Goal: Task Accomplishment & Management: Use online tool/utility

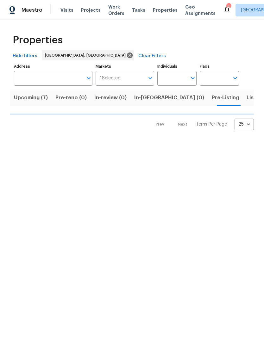
click at [241, 98] on span "Resale (16)" at bounding box center [254, 97] width 27 height 9
click at [176, 85] on input "Individuals" at bounding box center [172, 78] width 30 height 15
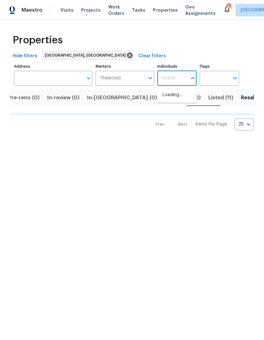
click at [233, 51] on div "Hide filters Charleston, SC Clear Filters" at bounding box center [131, 56] width 243 height 12
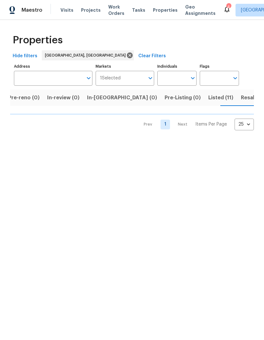
click at [241, 100] on span "Resale (16)" at bounding box center [254, 97] width 27 height 9
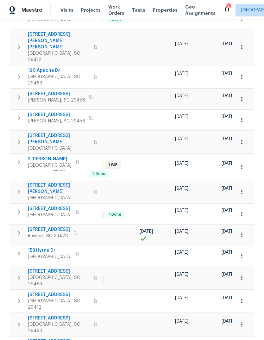
scroll to position [0, 134]
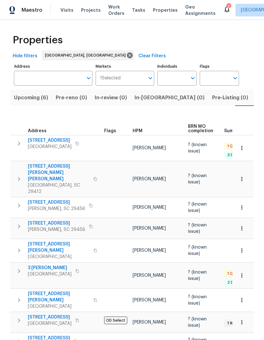
scroll to position [0, 15]
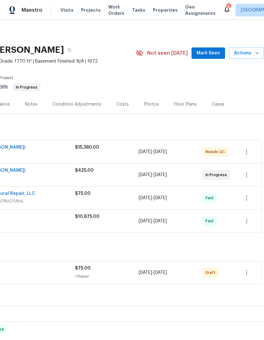
scroll to position [1, 94]
click at [247, 272] on icon "button" at bounding box center [246, 272] width 1 height 5
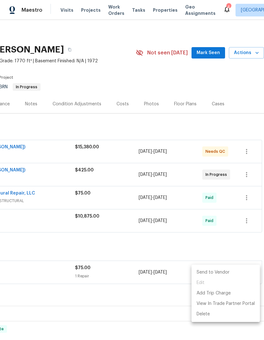
click at [236, 272] on li "Send to Vendor" at bounding box center [225, 272] width 68 height 10
click at [226, 271] on li "Send to Vendor" at bounding box center [225, 272] width 68 height 10
click at [214, 272] on li "Send to Vendor" at bounding box center [225, 272] width 68 height 10
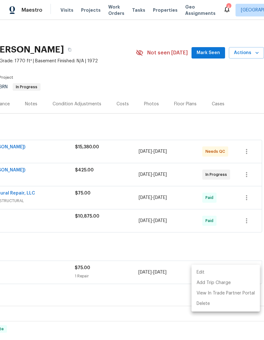
click at [152, 240] on div at bounding box center [132, 170] width 264 height 340
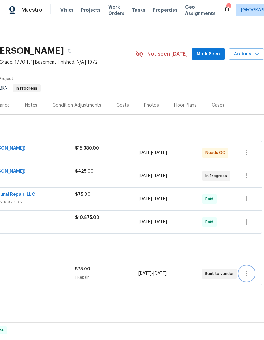
scroll to position [0, 94]
click at [208, 55] on span "Mark Seen" at bounding box center [207, 54] width 23 height 8
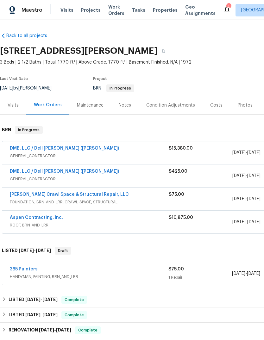
scroll to position [0, 0]
